Goal: Information Seeking & Learning: Find specific fact

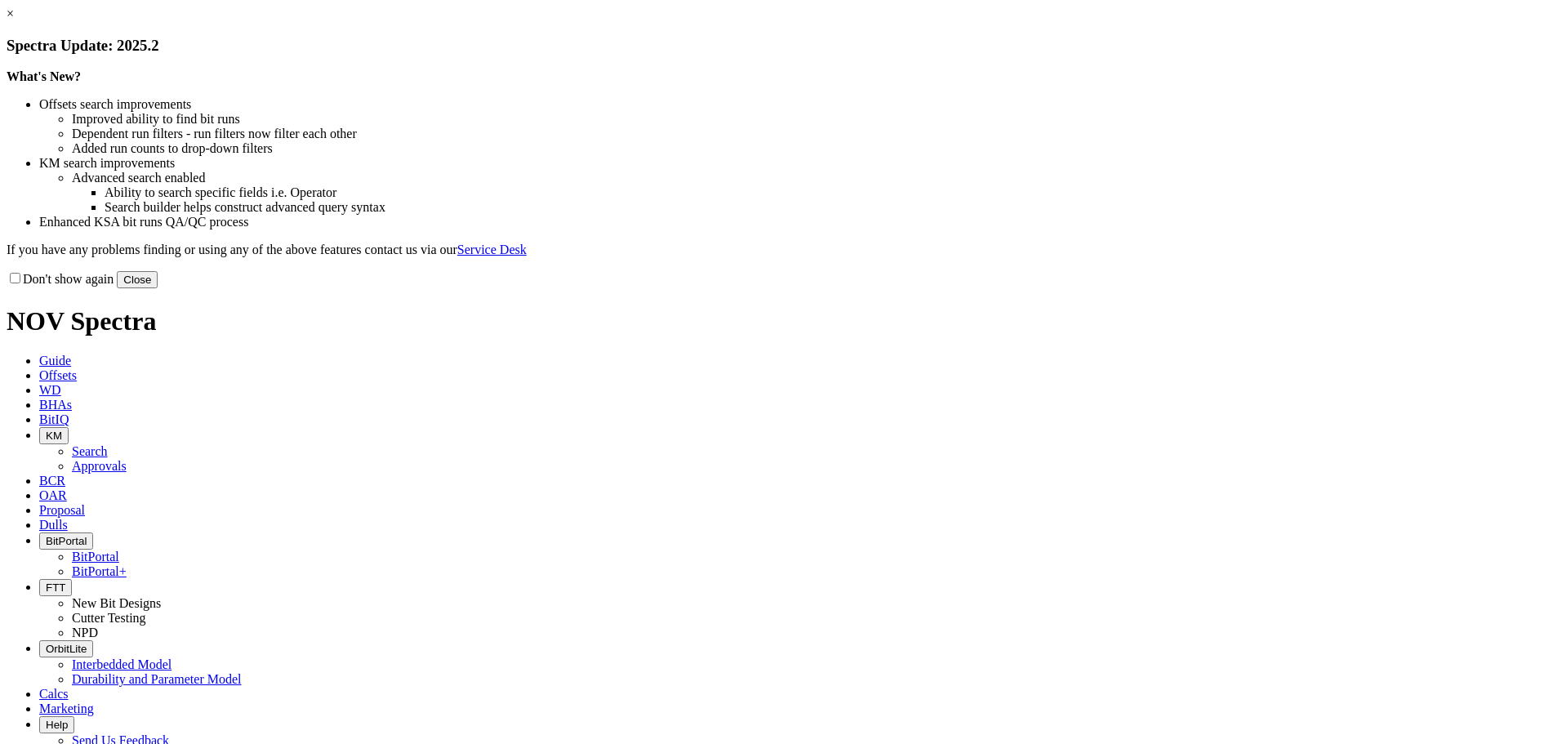
click at [157, 288] on button "Close" at bounding box center [138, 280] width 41 height 17
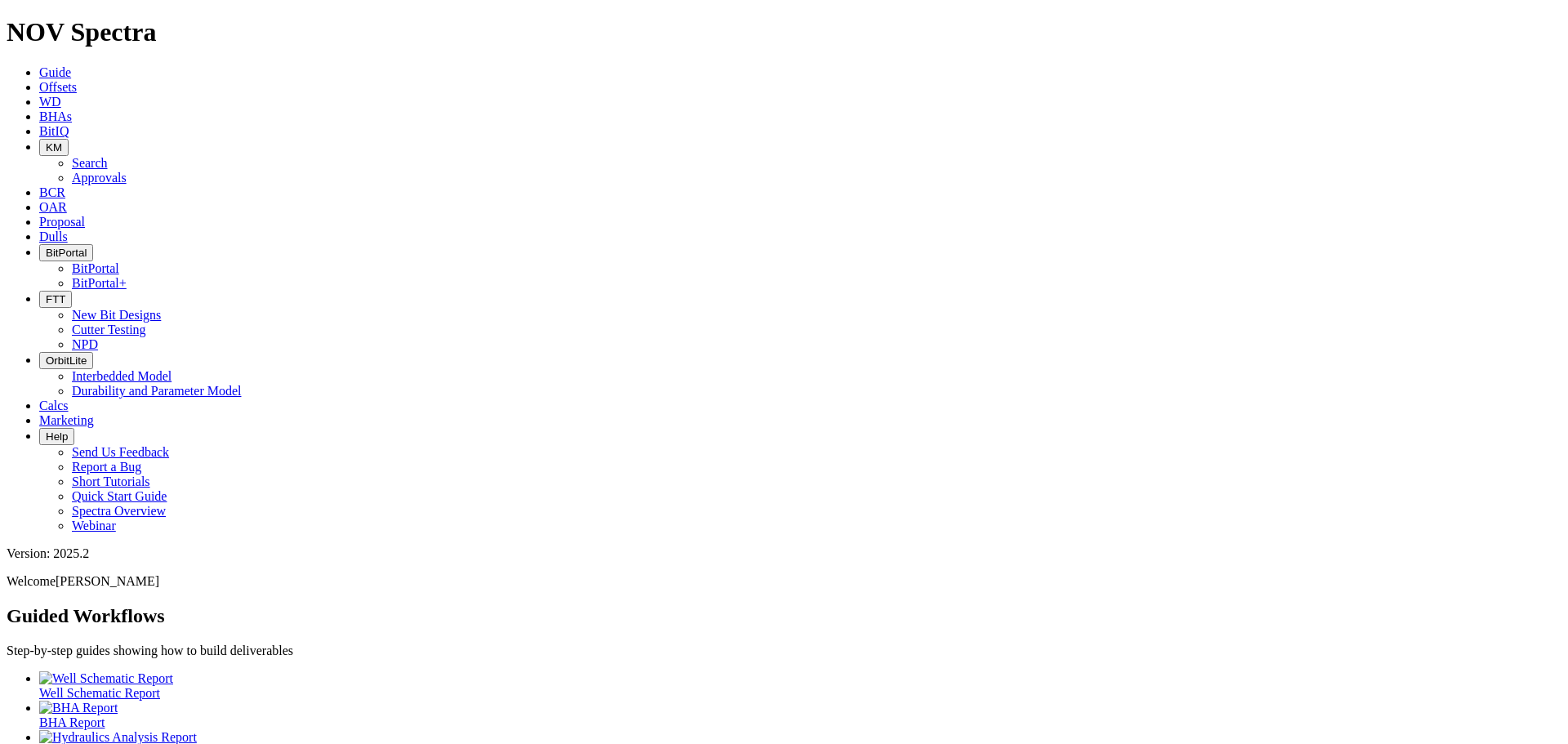
click at [69, 138] on button "KM" at bounding box center [54, 146] width 29 height 17
click at [108, 156] on link "Search" at bounding box center [89, 163] width 36 height 14
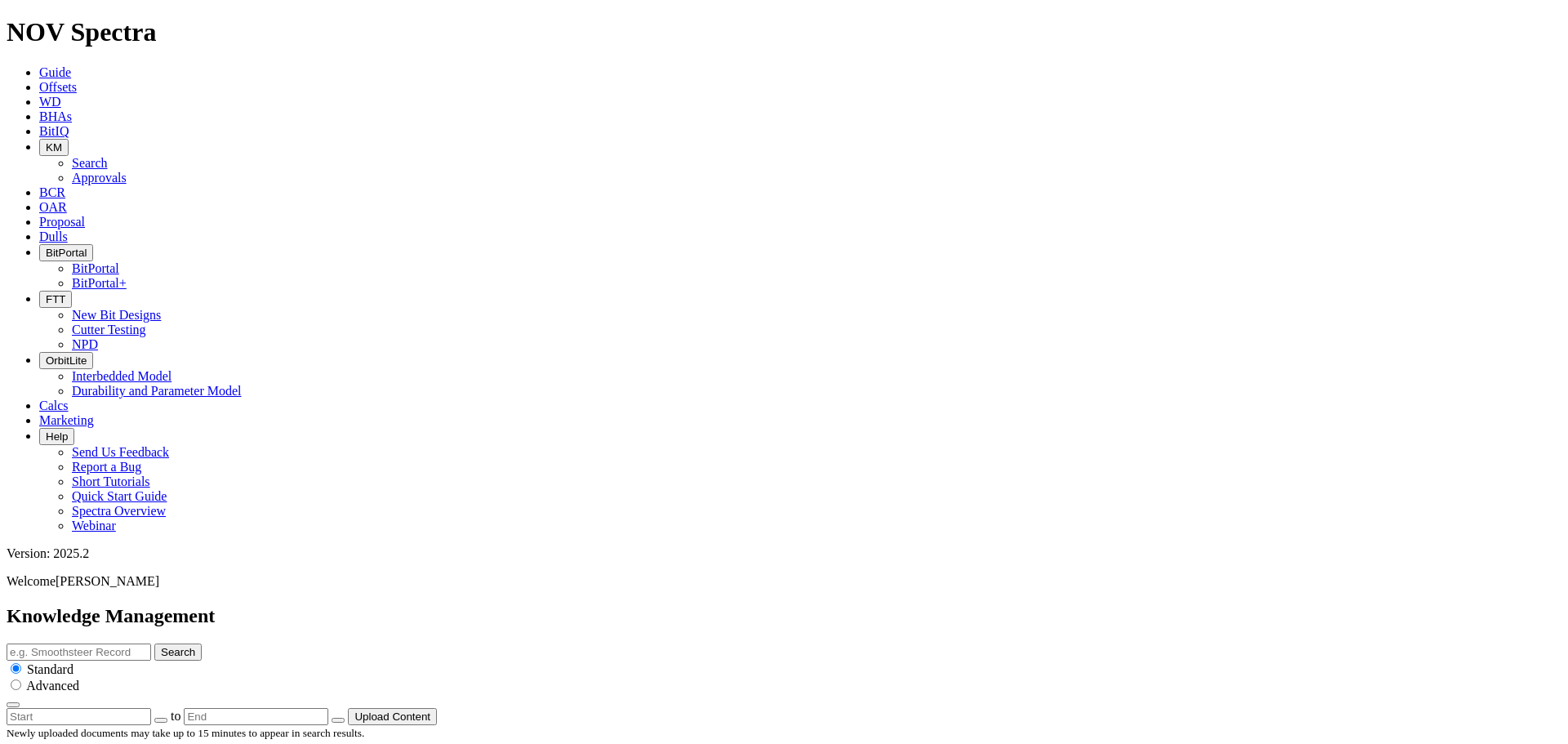
click at [151, 643] on input "text" at bounding box center [79, 651] width 145 height 17
type input "tcc rubbing"
click at [155, 643] on button "Search" at bounding box center [178, 651] width 47 height 17
click at [151, 643] on input "tcc rubbing" at bounding box center [79, 651] width 145 height 17
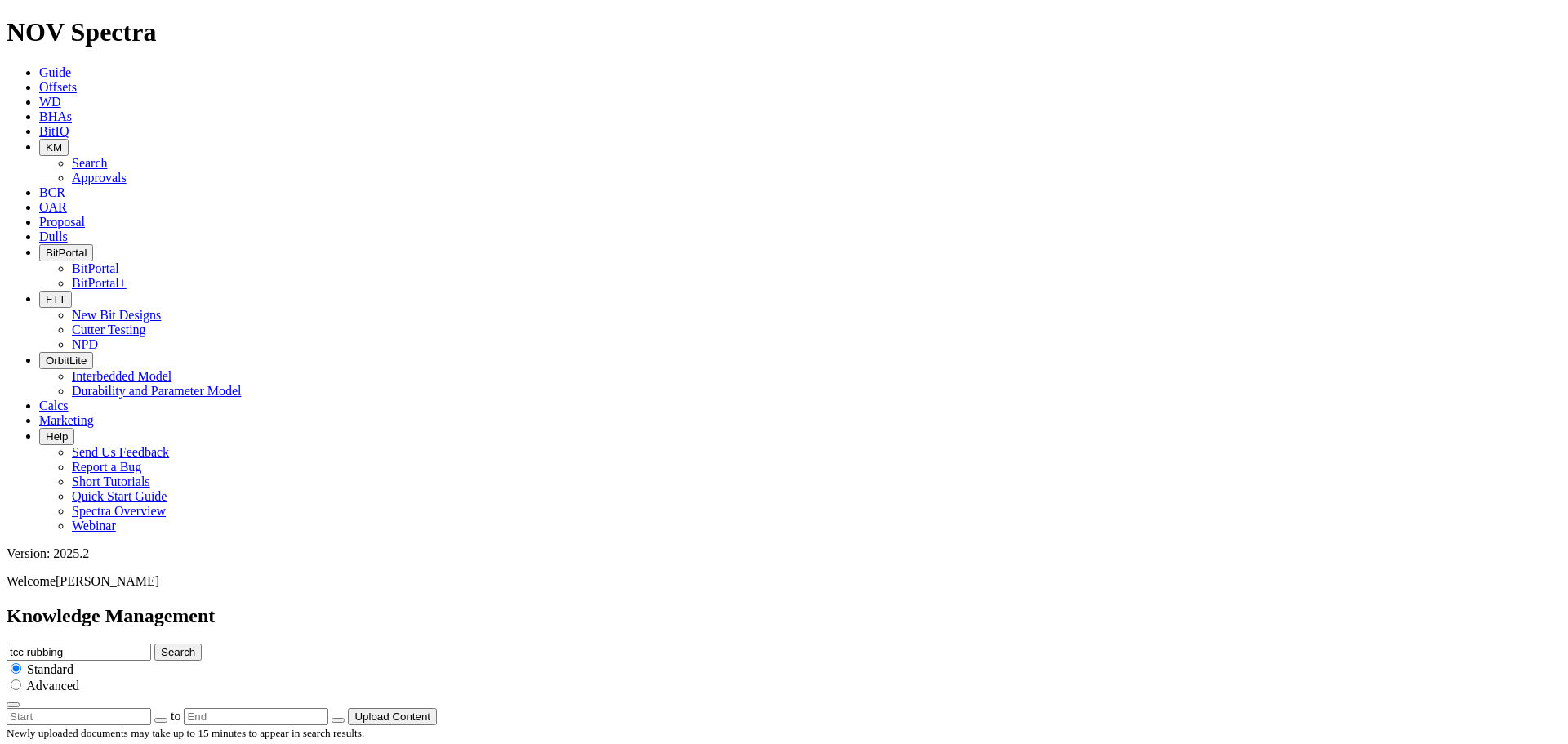
click at [151, 643] on input "tcc rubbing" at bounding box center [79, 651] width 145 height 17
drag, startPoint x: 818, startPoint y: 78, endPoint x: 597, endPoint y: 82, distance: 221.0
click at [597, 605] on div "Knowledge Management tcc rubbing Search Standard Advanced to Upload Content" at bounding box center [784, 665] width 1555 height 120
drag, startPoint x: 856, startPoint y: 97, endPoint x: 855, endPoint y: 88, distance: 9.1
click at [151, 643] on input "tcc rubbing" at bounding box center [79, 651] width 145 height 17
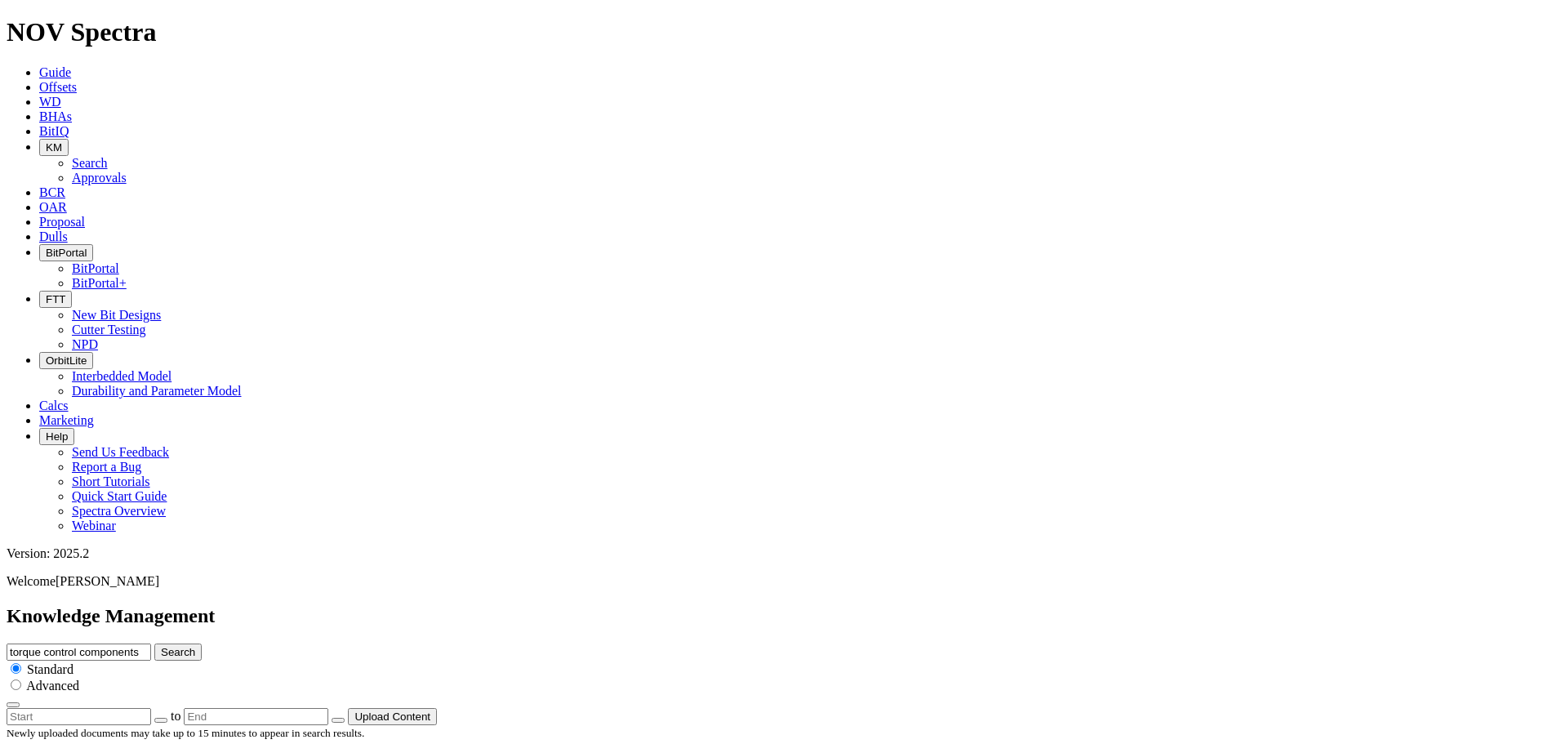
type input "torque control components"
click at [155, 643] on button "Search" at bounding box center [178, 651] width 47 height 17
drag, startPoint x: 162, startPoint y: 469, endPoint x: 300, endPoint y: 474, distance: 138.1
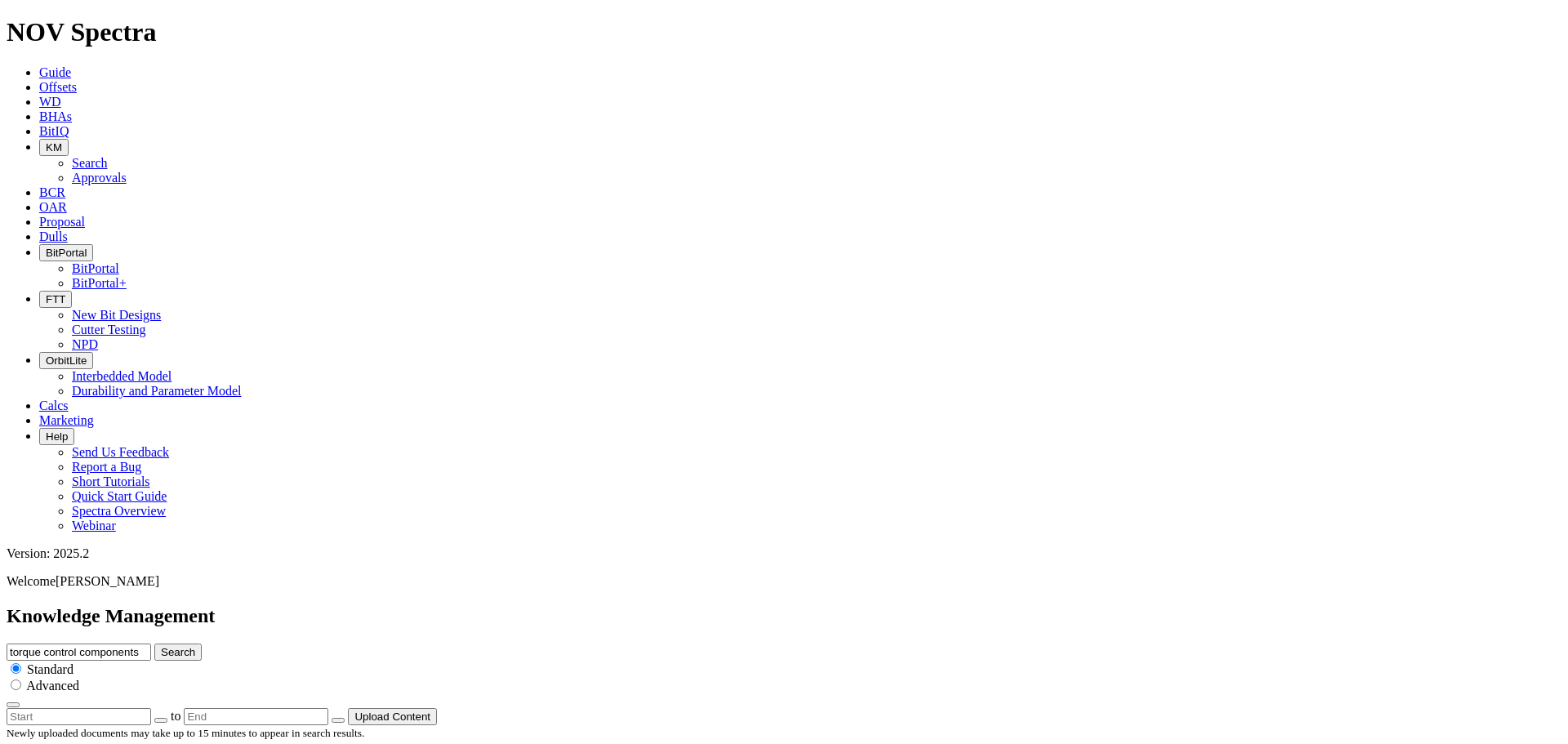
drag, startPoint x: 163, startPoint y: 351, endPoint x: 367, endPoint y: 350, distance: 204.0
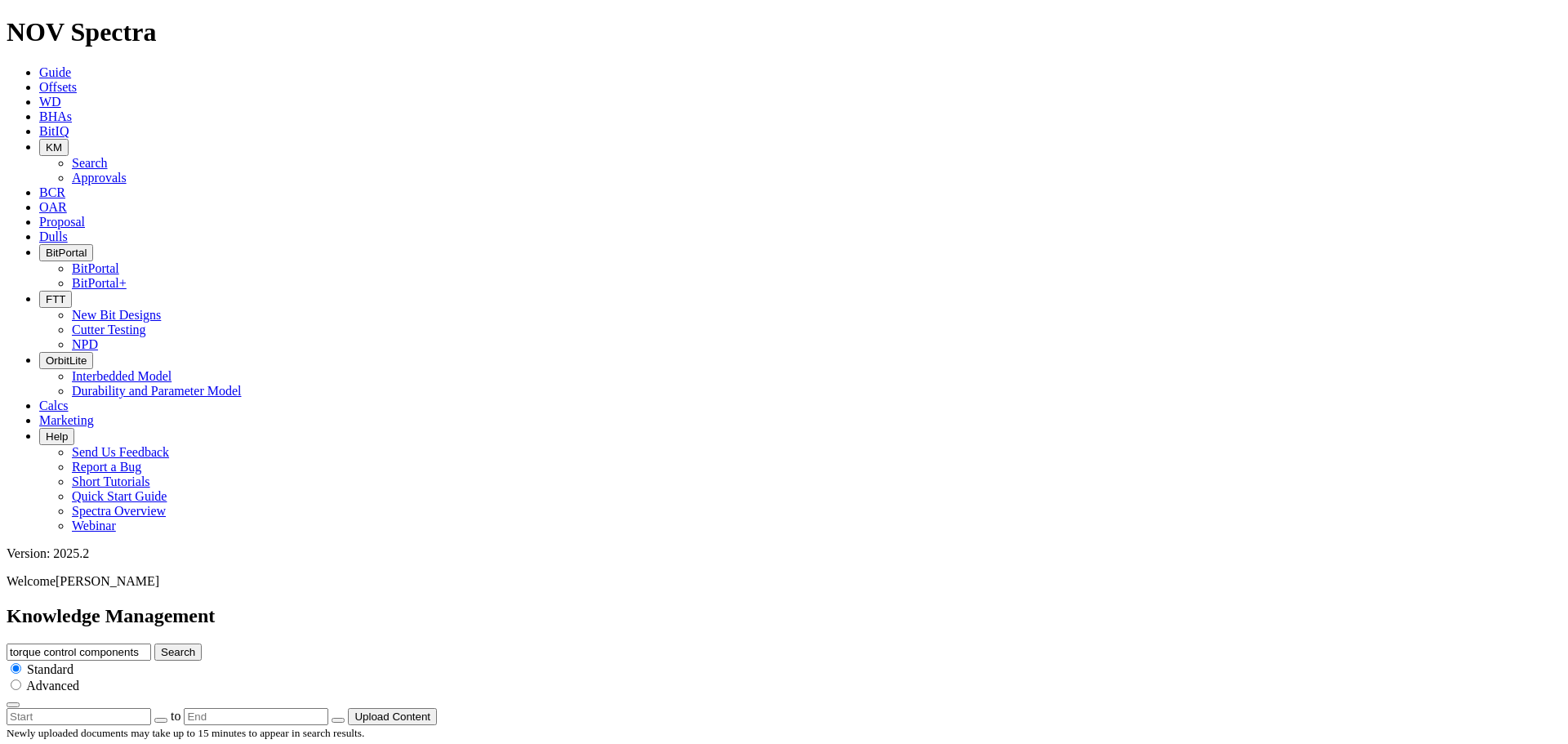
click at [151, 643] on input "torque control components" at bounding box center [79, 651] width 145 height 17
type input ""torque control components""
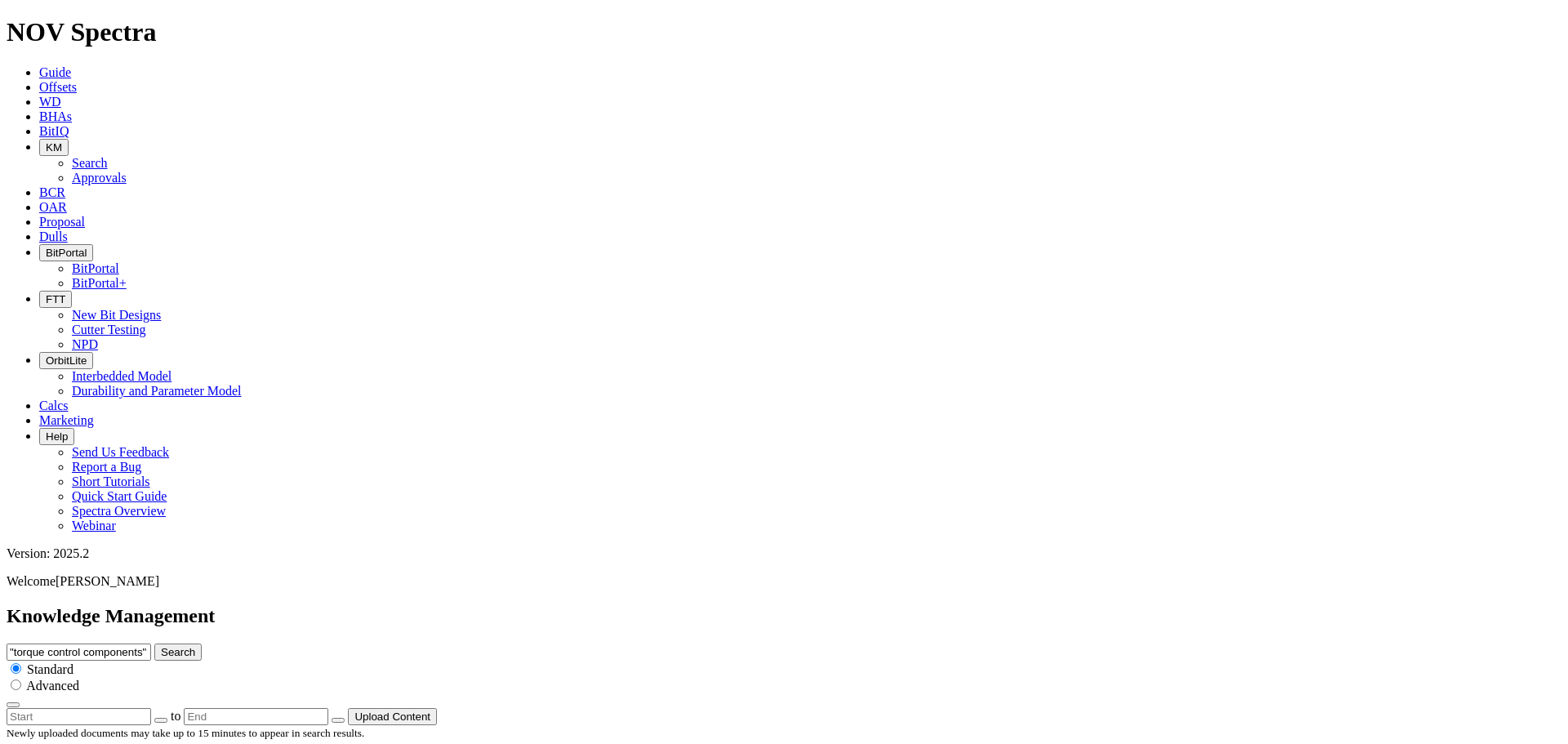
click at [155, 643] on button "Search" at bounding box center [178, 651] width 47 height 17
click at [202, 643] on button "Search" at bounding box center [178, 651] width 47 height 17
